Goal: Task Accomplishment & Management: Complete application form

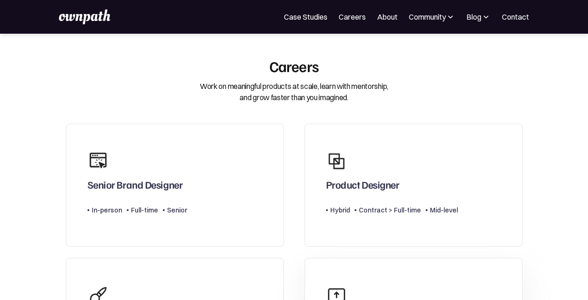
scroll to position [213, 0]
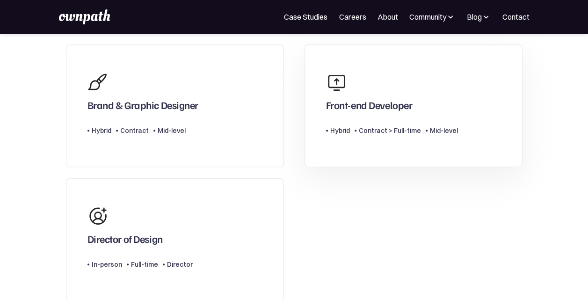
click at [405, 77] on div "Front-end Developer" at bounding box center [392, 89] width 132 height 43
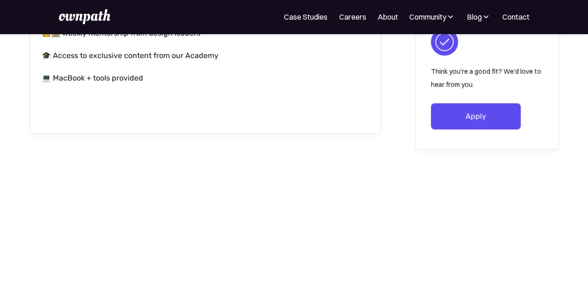
scroll to position [991, 0]
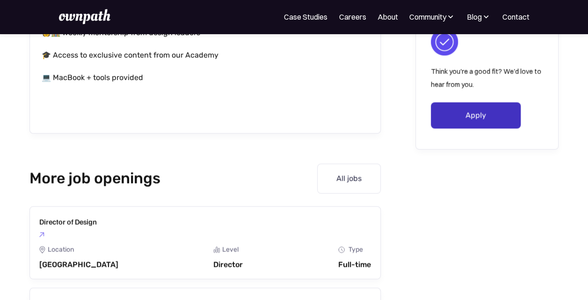
click at [474, 112] on link "Apply" at bounding box center [476, 115] width 90 height 26
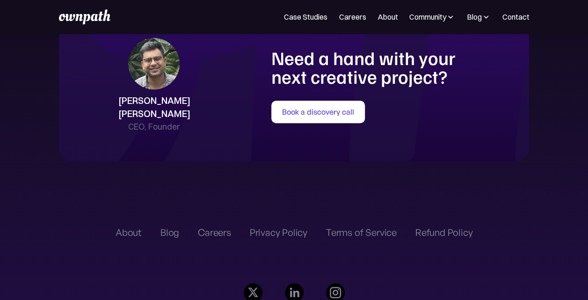
scroll to position [2141, 0]
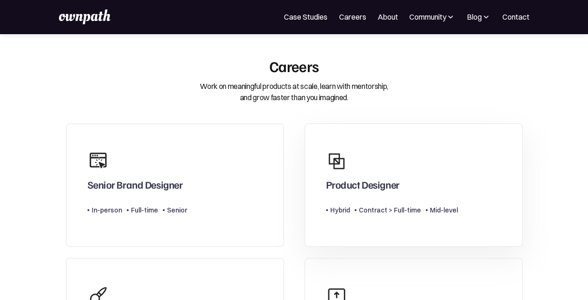
drag, startPoint x: 0, startPoint y: 0, endPoint x: 320, endPoint y: 153, distance: 354.9
click at [320, 153] on link "Product Designer Type Level Hybrid Contract > Full-time Mid-level" at bounding box center [414, 185] width 218 height 123
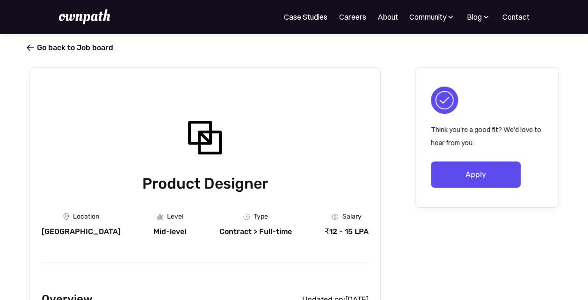
click at [34, 51] on span "" at bounding box center [30, 47] width 7 height 9
